Goal: Browse casually

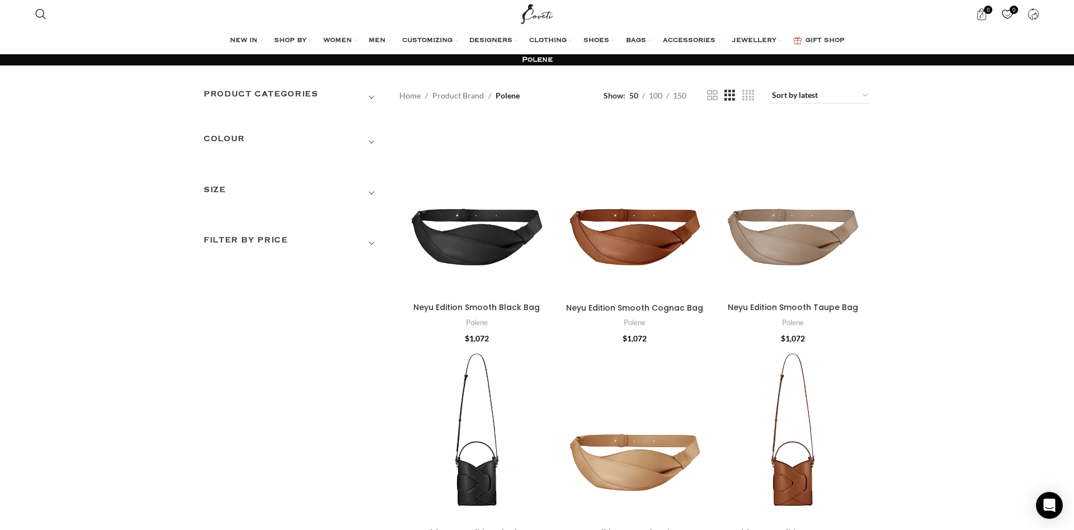
click at [215, 186] on h3 "SIZE" at bounding box center [293, 192] width 179 height 19
click at [410, 99] on span "Show sidebar" at bounding box center [537, 265] width 1074 height 530
click at [412, 88] on span "Show sidebar" at bounding box center [537, 265] width 1074 height 530
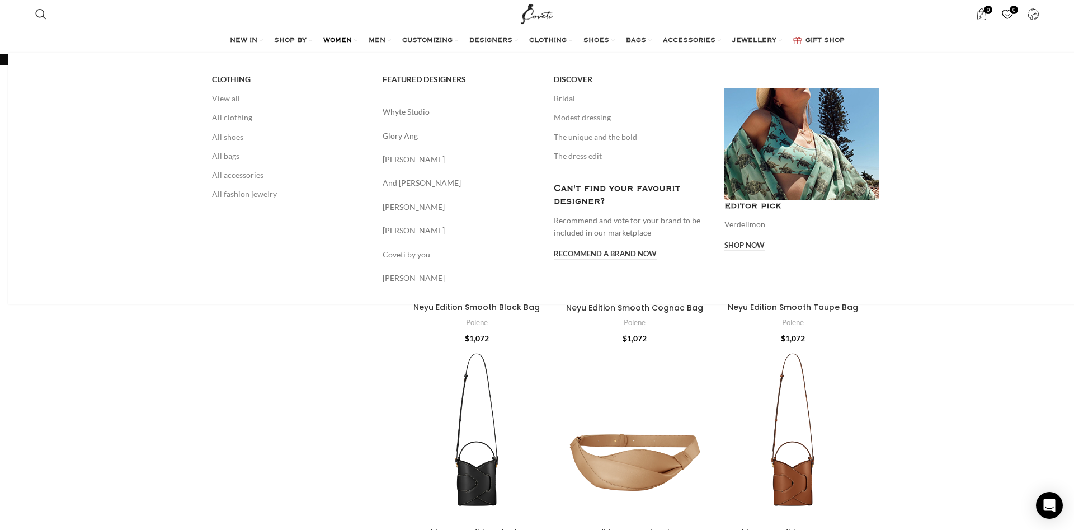
click at [330, 34] on link "WOMEN" at bounding box center [340, 41] width 34 height 22
